Goal: Transaction & Acquisition: Book appointment/travel/reservation

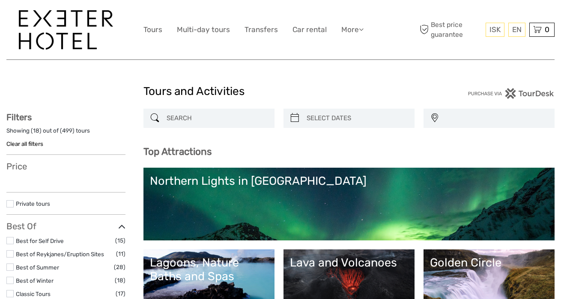
select select
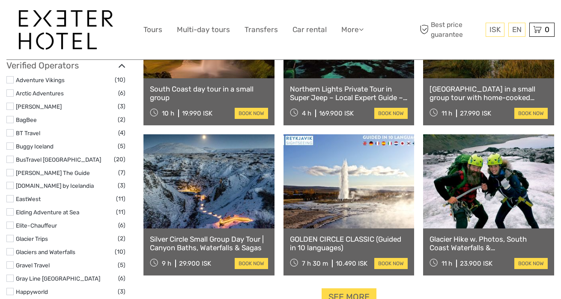
scroll to position [994, 0]
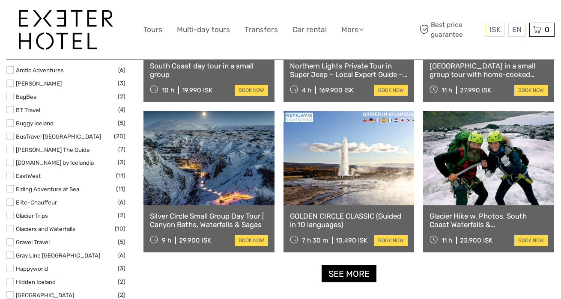
click at [345, 272] on link "See more" at bounding box center [349, 275] width 55 height 18
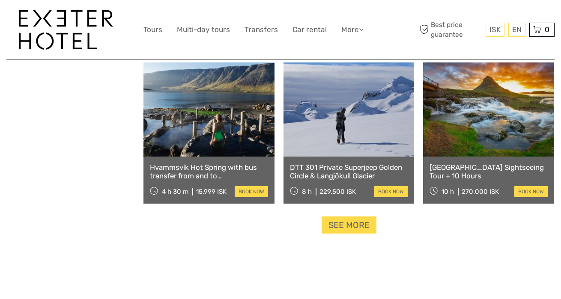
scroll to position [1738, 0]
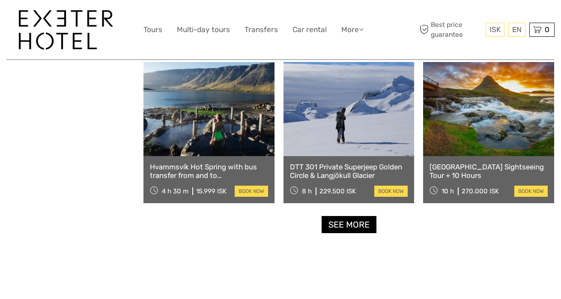
click at [336, 224] on link "See more" at bounding box center [349, 225] width 55 height 18
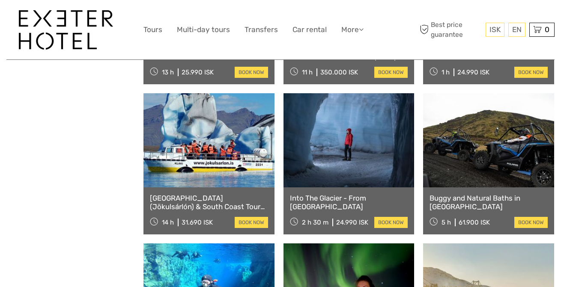
scroll to position [2460, 0]
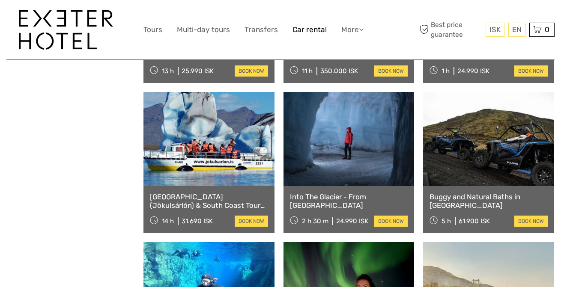
click at [313, 27] on link "Car rental" at bounding box center [310, 30] width 34 height 12
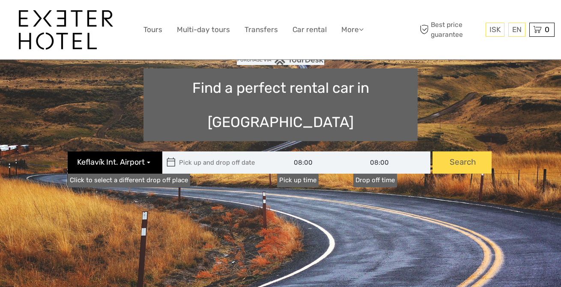
click at [109, 152] on button "Keflavík Int. Airport" at bounding box center [115, 163] width 95 height 22
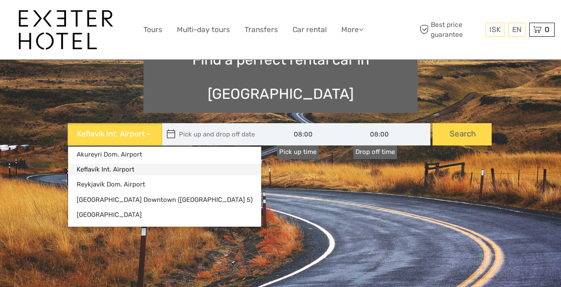
scroll to position [108, 0]
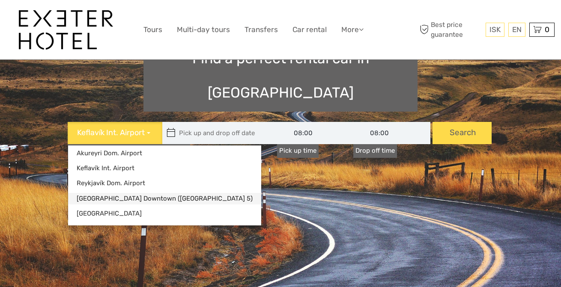
click at [135, 193] on link "Reykjavík Downtown (Flugvallarvegur 5)" at bounding box center [164, 199] width 193 height 12
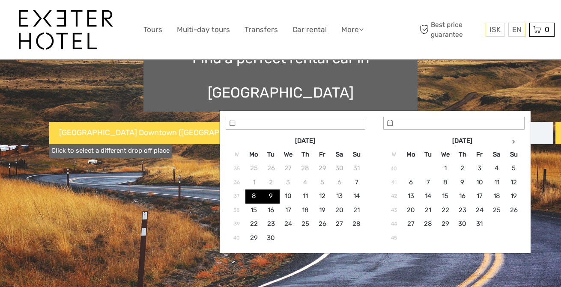
type input "08/09/2025"
type input "09/09/2025"
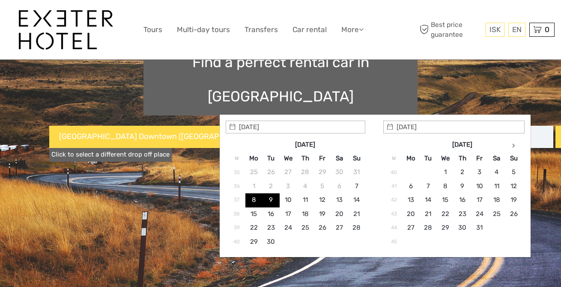
scroll to position [105, 0]
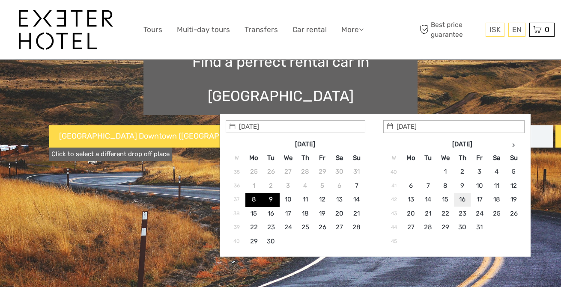
type input "16/10/2025"
type input "18/10/2025"
type input "16/10/2025 - 18/10/2025"
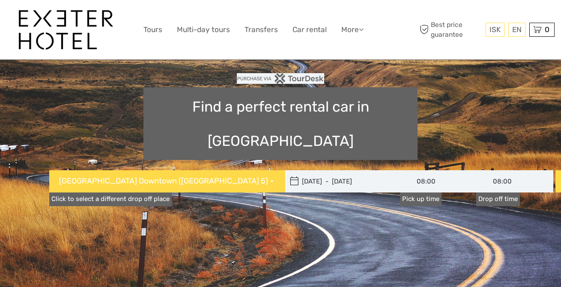
scroll to position [60, 0]
click at [476, 170] on input "08:00" at bounding box center [514, 181] width 77 height 22
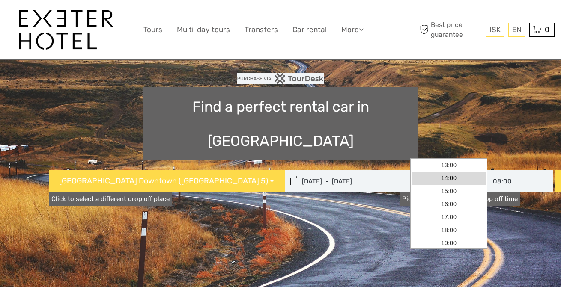
scroll to position [81, 0]
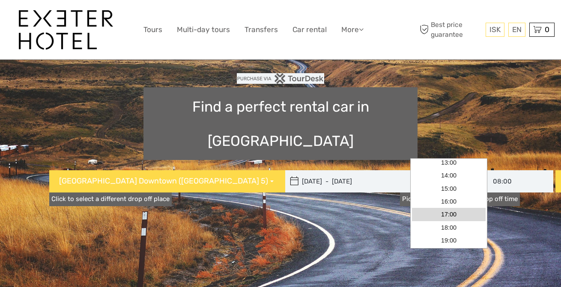
click at [457, 215] on link "17:00" at bounding box center [449, 214] width 74 height 13
type input "17:00"
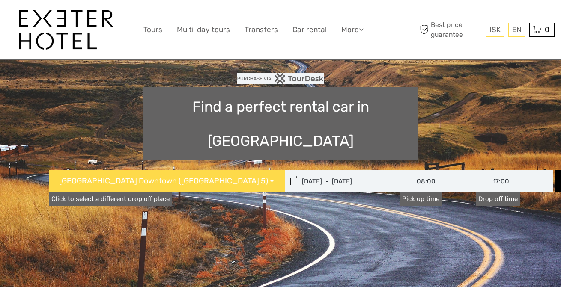
type input "16/10/2025 - 18/10/2025"
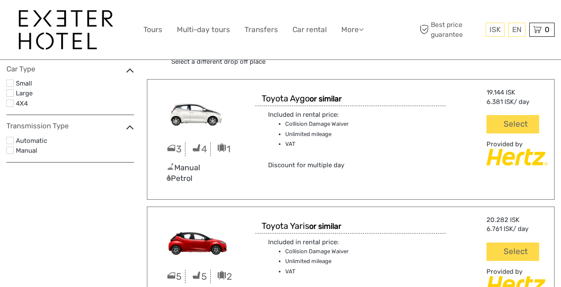
click at [9, 140] on label at bounding box center [9, 140] width 7 height 7
click at [0, 0] on input "checkbox" at bounding box center [0, 0] width 0 height 0
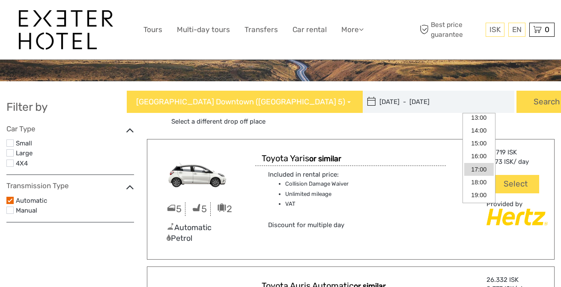
click at [496, 101] on input "17:00" at bounding box center [505, 102] width 19 height 22
click at [478, 123] on link "10:00" at bounding box center [479, 121] width 30 height 13
type input "10:00"
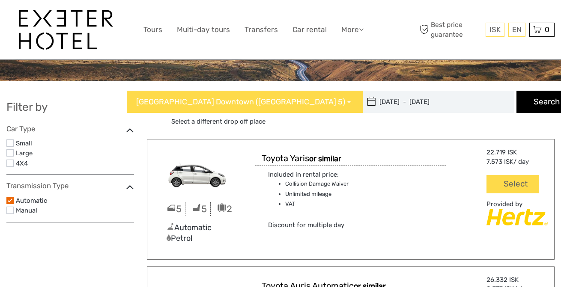
click at [533, 101] on button "Search" at bounding box center [546, 102] width 59 height 22
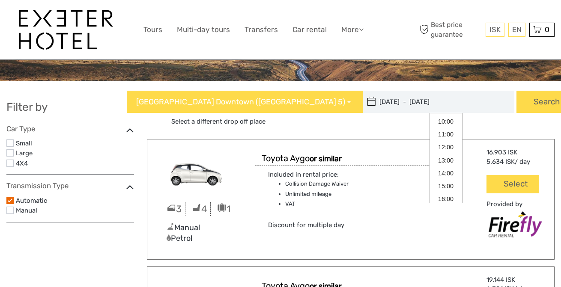
click at [478, 104] on input "08:00" at bounding box center [487, 102] width 19 height 22
click at [444, 141] on link "09:00" at bounding box center [446, 138] width 30 height 13
type input "09:00"
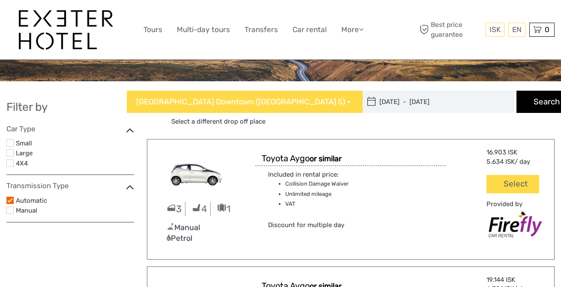
click at [517, 109] on button "Search" at bounding box center [546, 102] width 59 height 22
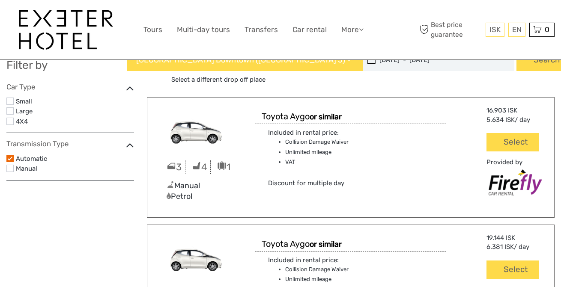
scroll to position [34, 0]
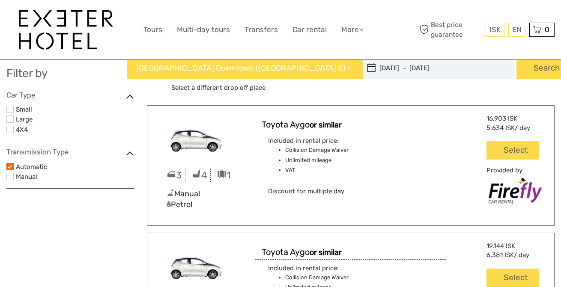
click at [10, 165] on label at bounding box center [9, 166] width 7 height 7
click at [0, 0] on input "checkbox" at bounding box center [0, 0] width 0 height 0
click at [10, 165] on label at bounding box center [9, 166] width 7 height 7
click at [0, 0] on input "checkbox" at bounding box center [0, 0] width 0 height 0
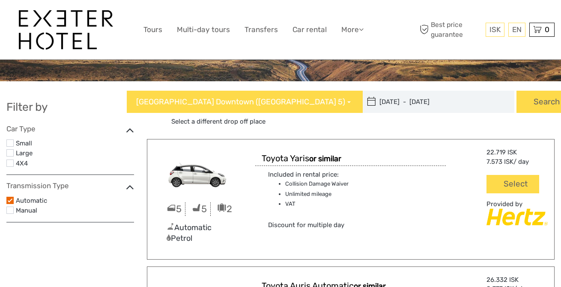
scroll to position [0, 0]
type input "16/10/2025"
type input "18/10/2025"
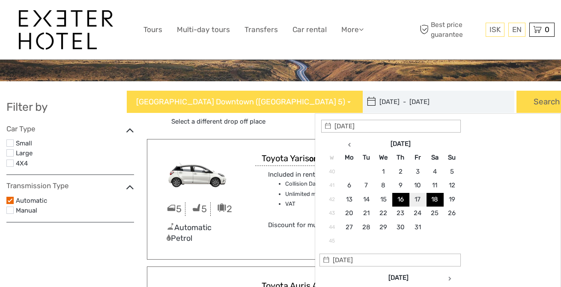
click at [363, 101] on input "16/10/2025 - 18/10/2025" at bounding box center [421, 102] width 116 height 22
type input "16/10/2025"
click at [496, 103] on input "10:00" at bounding box center [505, 102] width 19 height 22
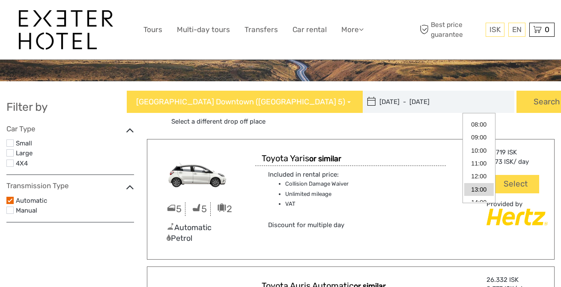
click at [476, 188] on link "13:00" at bounding box center [479, 189] width 30 height 13
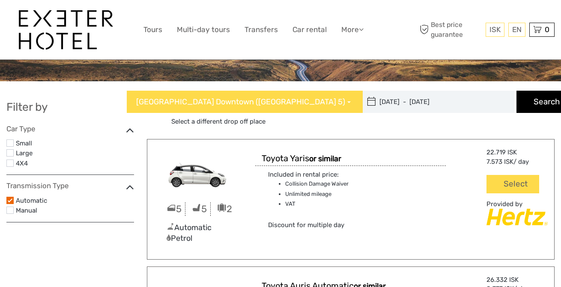
click at [528, 109] on button "Search" at bounding box center [546, 102] width 59 height 22
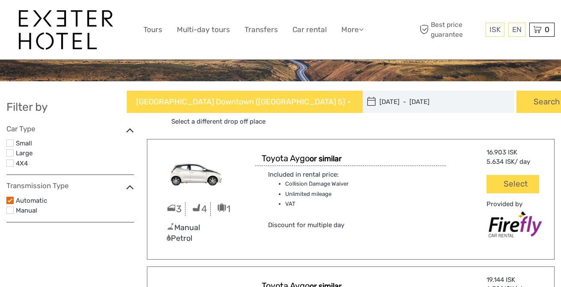
click at [11, 199] on label at bounding box center [9, 200] width 7 height 7
click at [0, 0] on input "checkbox" at bounding box center [0, 0] width 0 height 0
click at [11, 199] on label at bounding box center [9, 200] width 7 height 7
click at [0, 0] on input "checkbox" at bounding box center [0, 0] width 0 height 0
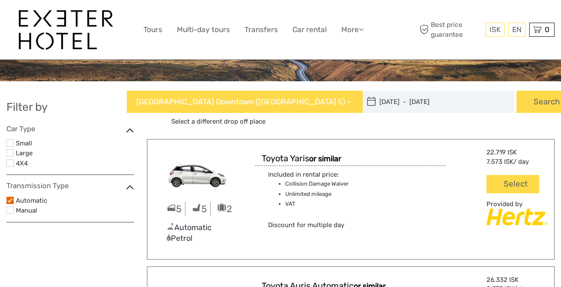
click at [11, 143] on label at bounding box center [9, 143] width 7 height 7
click at [0, 0] on input "checkbox" at bounding box center [0, 0] width 0 height 0
click at [496, 103] on input "13:00" at bounding box center [505, 102] width 19 height 22
click at [473, 170] on link "16:00" at bounding box center [479, 170] width 30 height 13
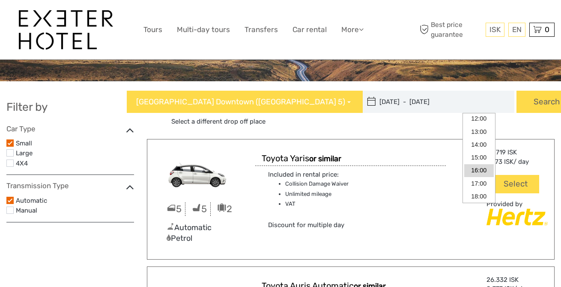
type input "16:00"
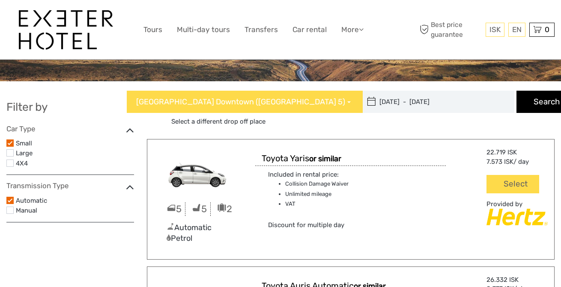
click at [520, 103] on button "Search" at bounding box center [546, 102] width 59 height 22
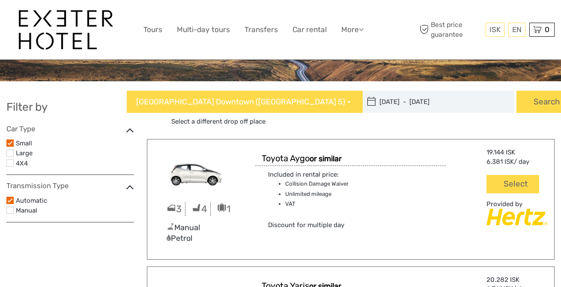
click at [11, 197] on label at bounding box center [9, 200] width 7 height 7
click at [0, 0] on input "checkbox" at bounding box center [0, 0] width 0 height 0
click at [11, 197] on label at bounding box center [9, 200] width 7 height 7
click at [0, 0] on input "checkbox" at bounding box center [0, 0] width 0 height 0
click at [45, 18] on img at bounding box center [66, 29] width 94 height 39
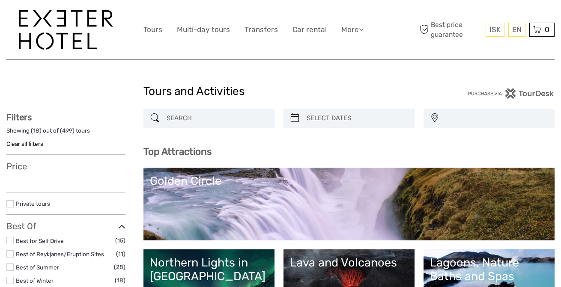
select select
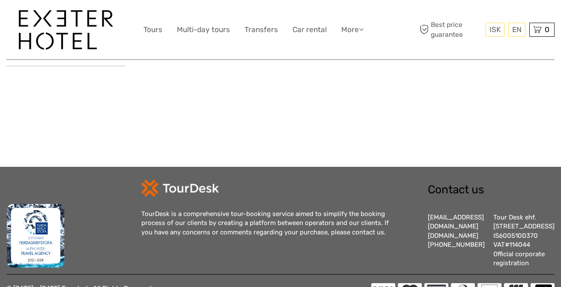
scroll to position [1505, 0]
